Goal: Share content: Share content

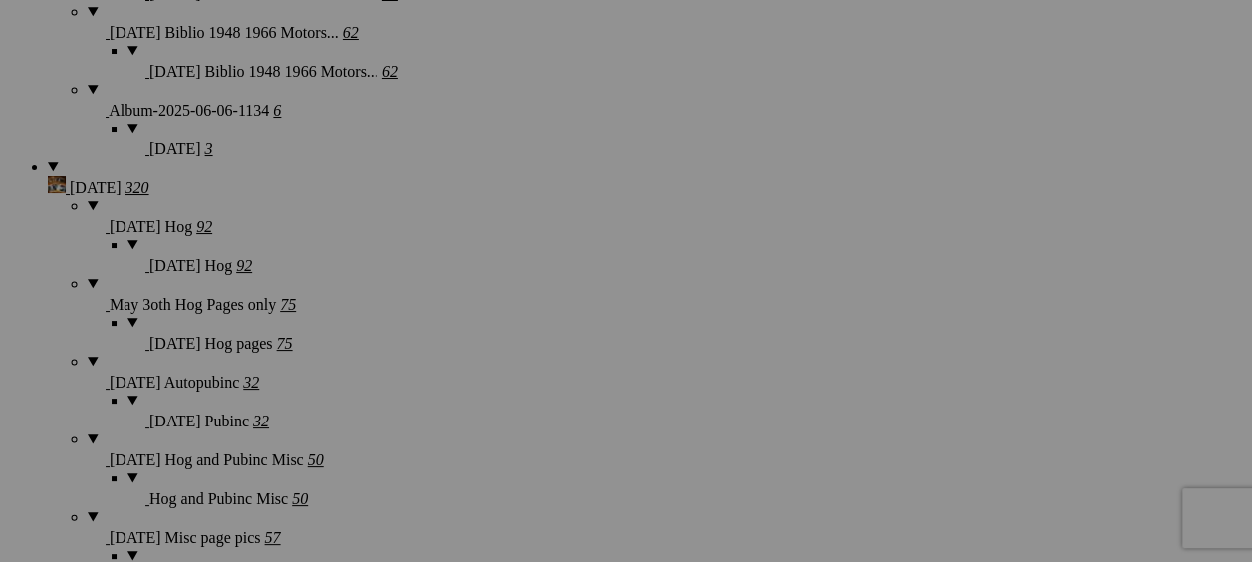
scroll to position [3983, 0]
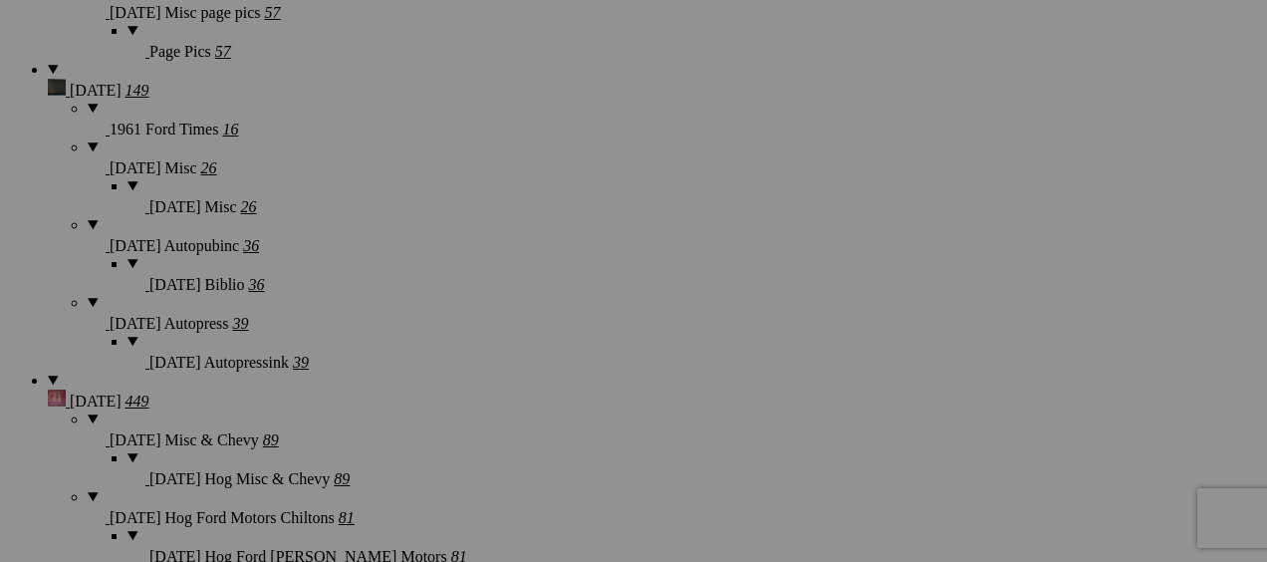
type textarea "<!-- [DOMAIN_NAME] image hosting. HTML Bulk Share code Starts Here --> <div sty…"
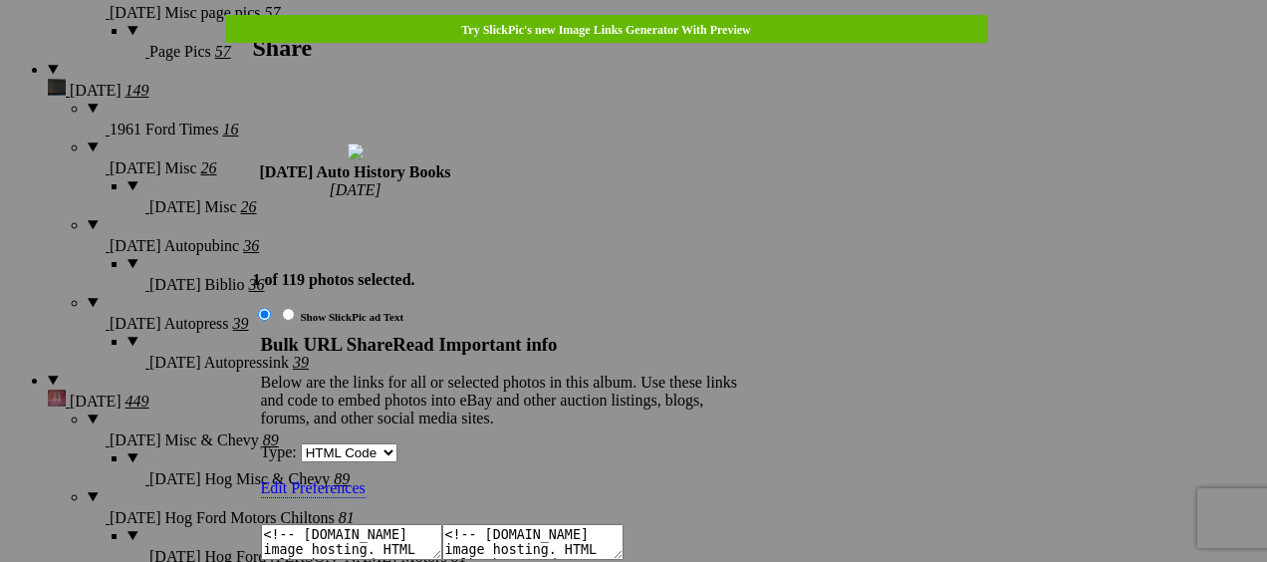
click at [442, 524] on textarea "<!-- [DOMAIN_NAME] image hosting. HTML Bulk Share code Starts Here --> <div sty…" at bounding box center [351, 542] width 181 height 36
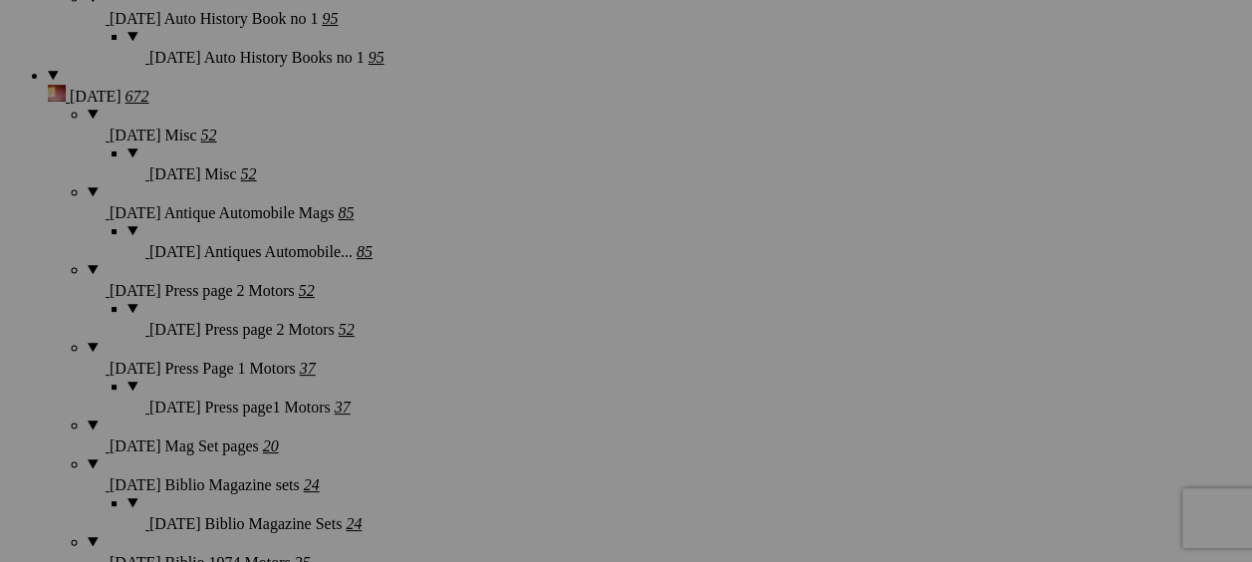
scroll to position [0, 0]
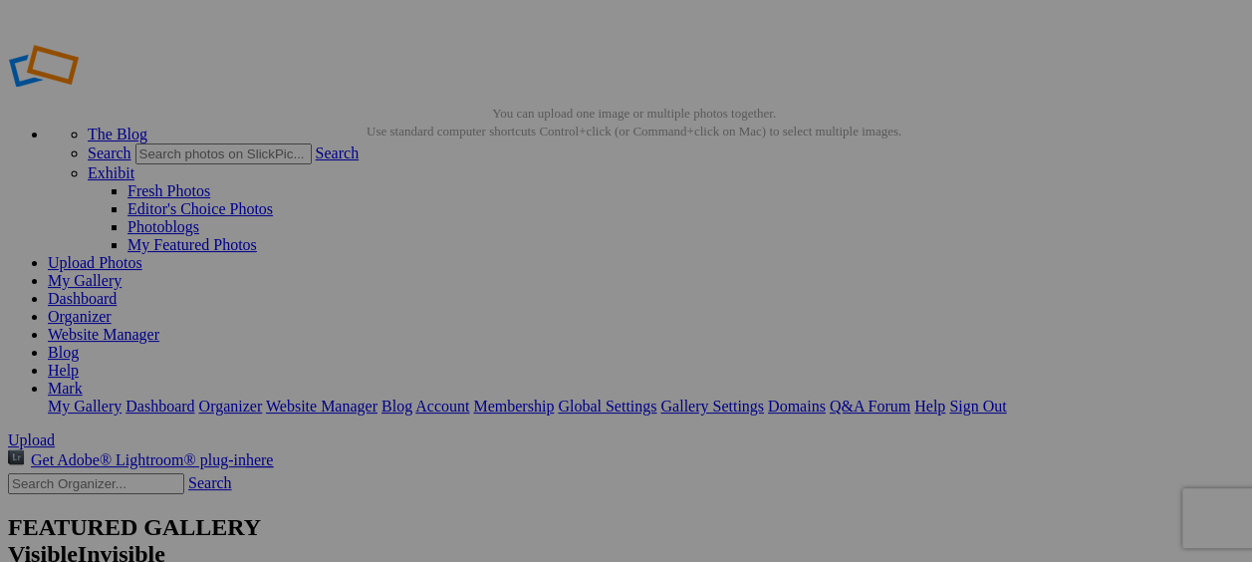
click at [1006, 397] on link "Sign Out" at bounding box center [977, 405] width 57 height 17
